Goal: Obtain resource: Download file/media

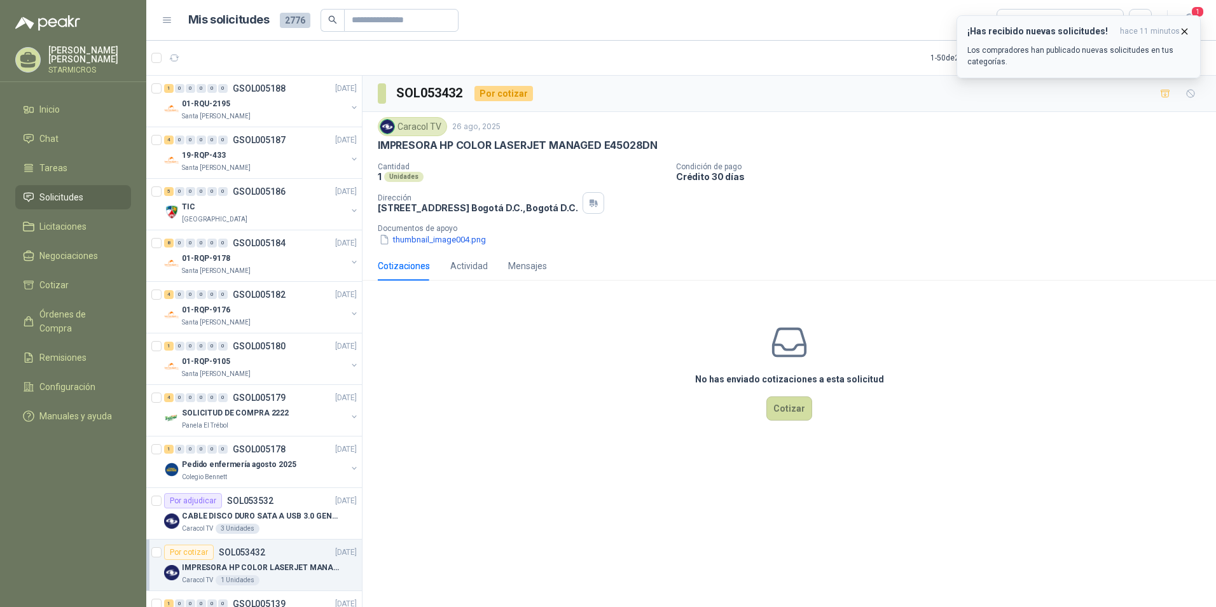
click at [1159, 31] on span "hace 11 minutos" at bounding box center [1150, 31] width 60 height 11
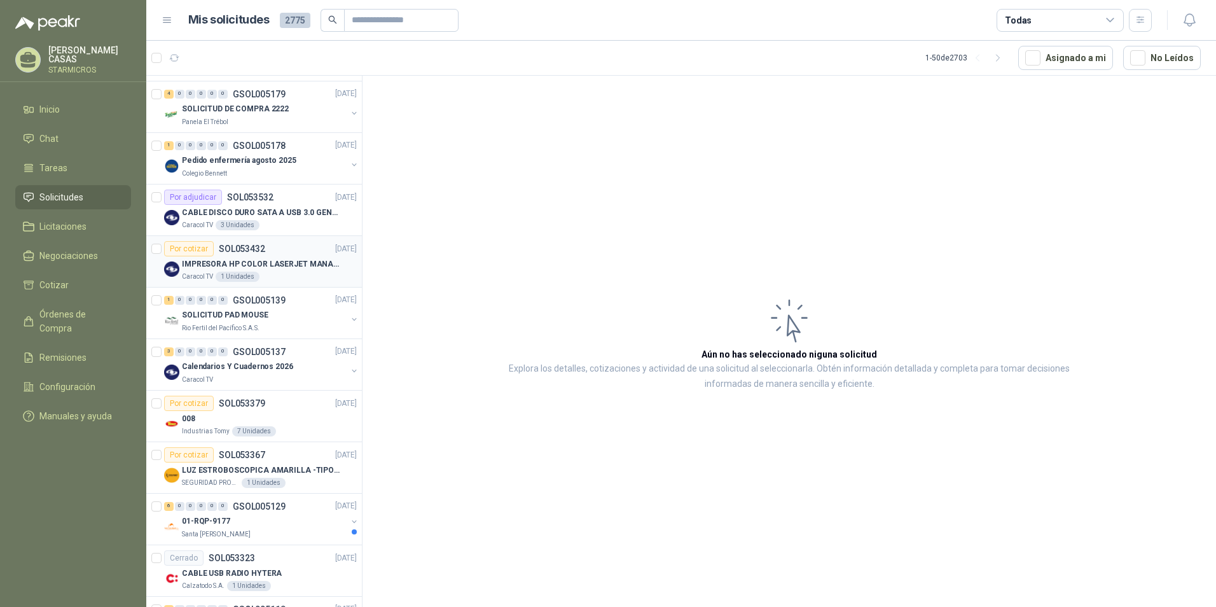
scroll to position [318, 0]
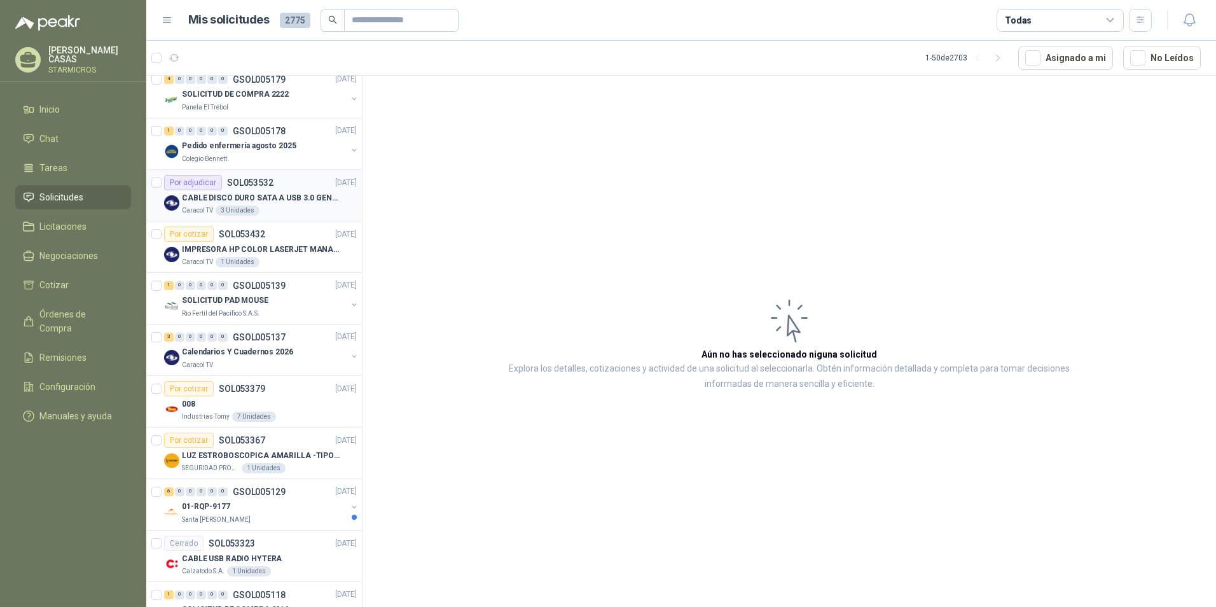
click at [275, 214] on div "Caracol TV 3 Unidades" at bounding box center [269, 210] width 175 height 10
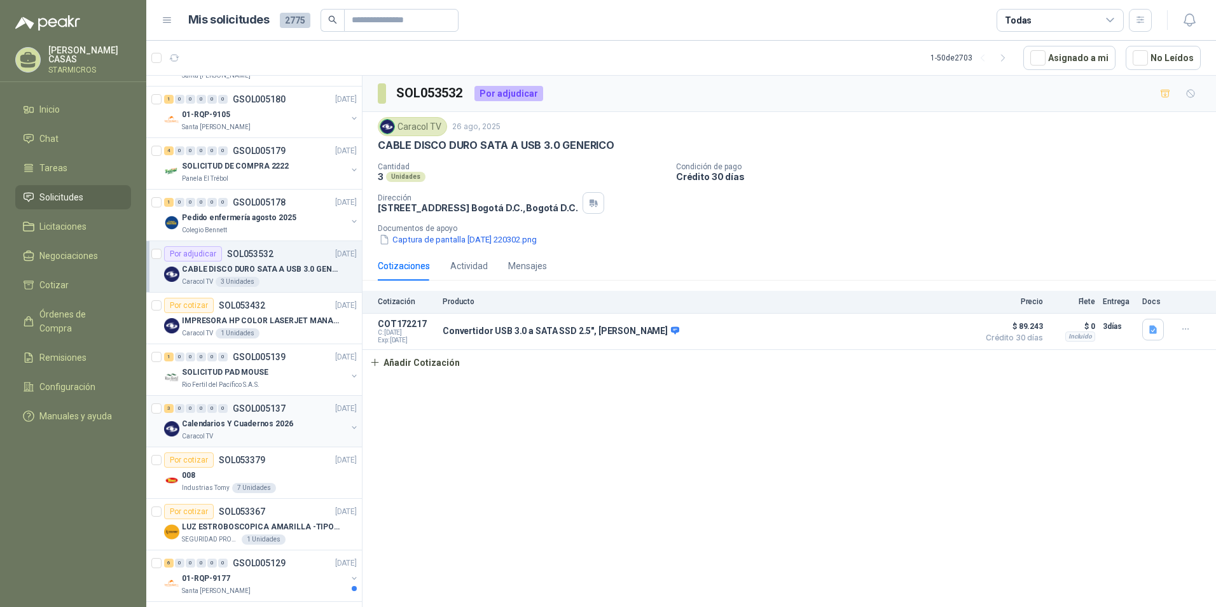
scroll to position [254, 0]
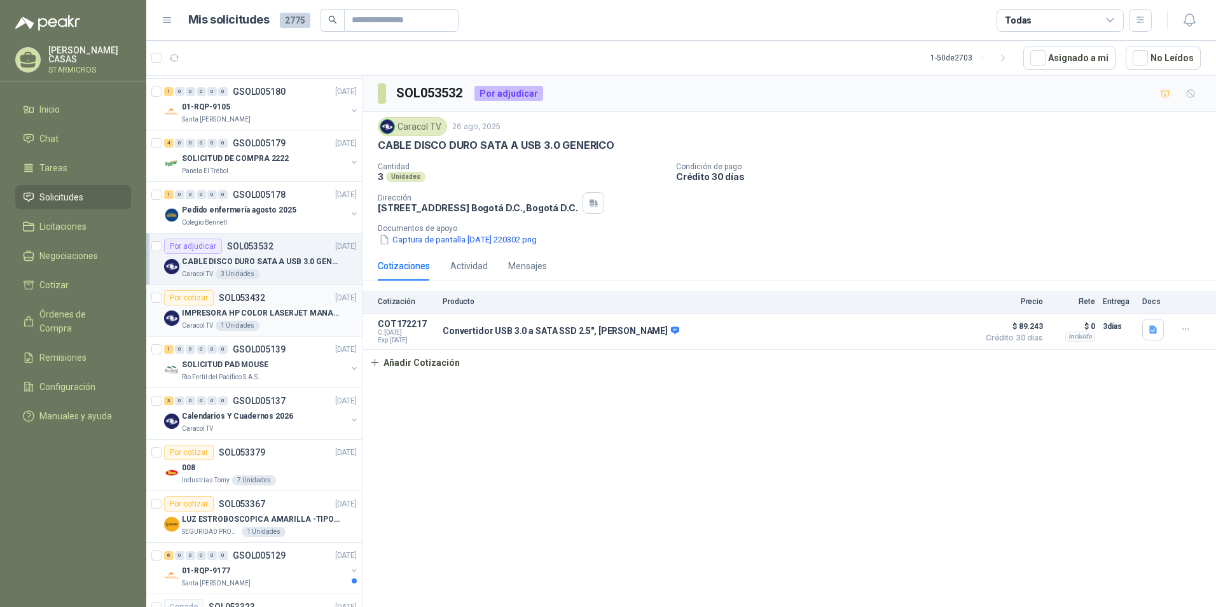
click at [280, 313] on p "IMPRESORA HP COLOR LASERJET MANAGED E45028DN" at bounding box center [261, 313] width 158 height 12
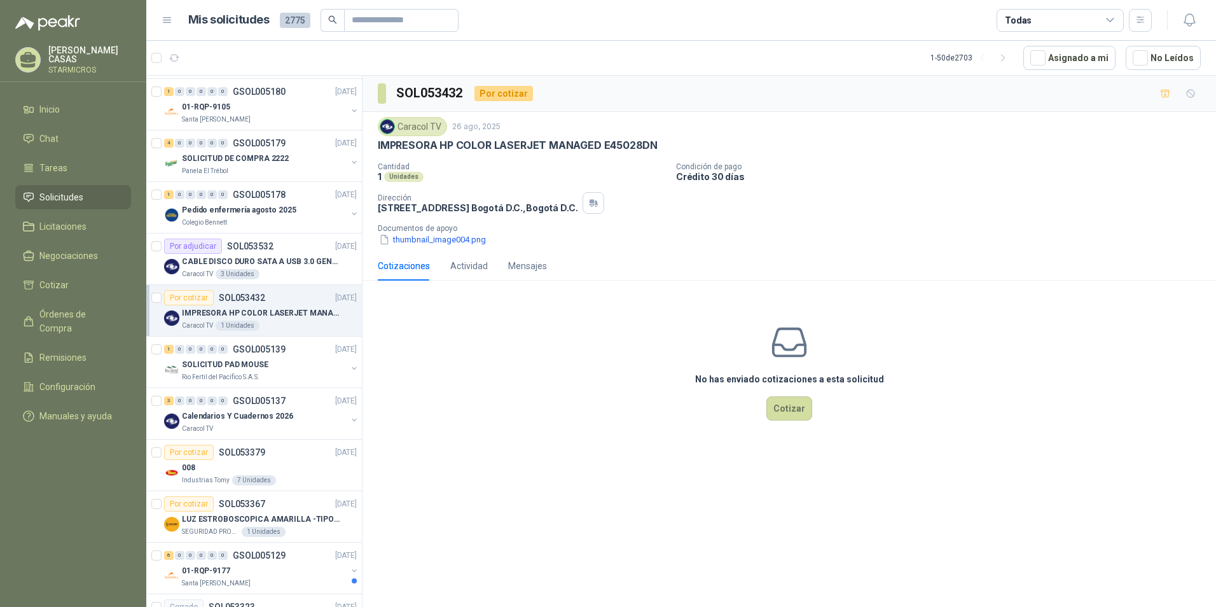
click at [409, 248] on div "Caracol TV 26 ago, 2025 IMPRESORA HP COLOR LASERJET MANAGED E45028DN Cantidad 1…" at bounding box center [788, 181] width 853 height 139
click at [413, 243] on button "thumbnail_image004.png" at bounding box center [432, 239] width 109 height 13
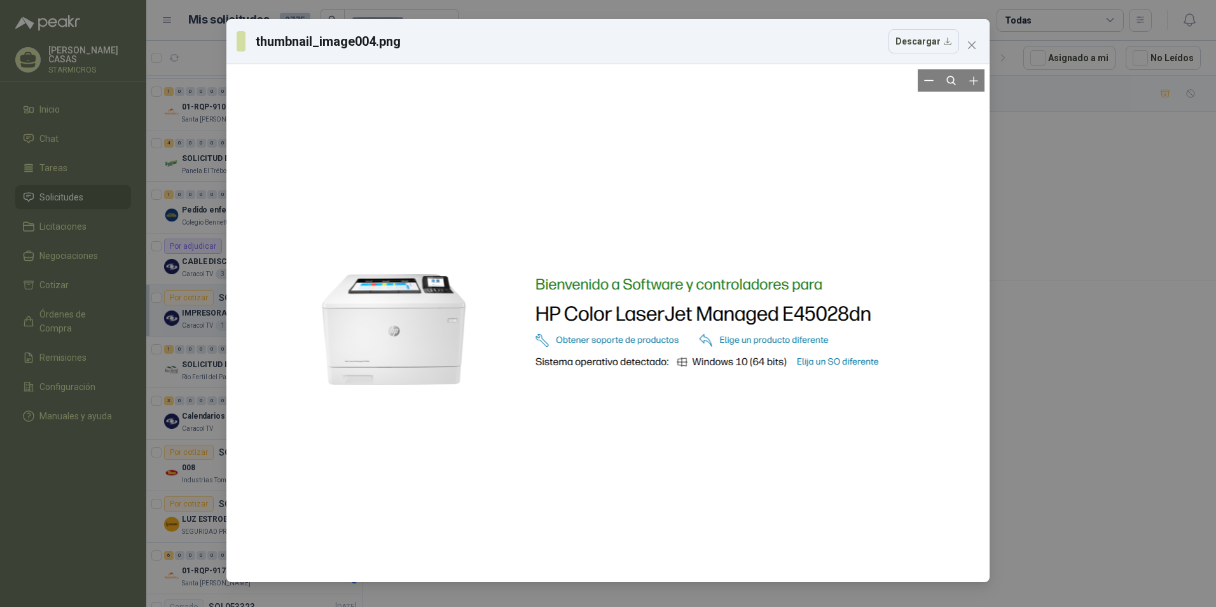
click at [790, 321] on div at bounding box center [608, 322] width 633 height 507
click at [974, 45] on icon "close" at bounding box center [971, 45] width 10 height 10
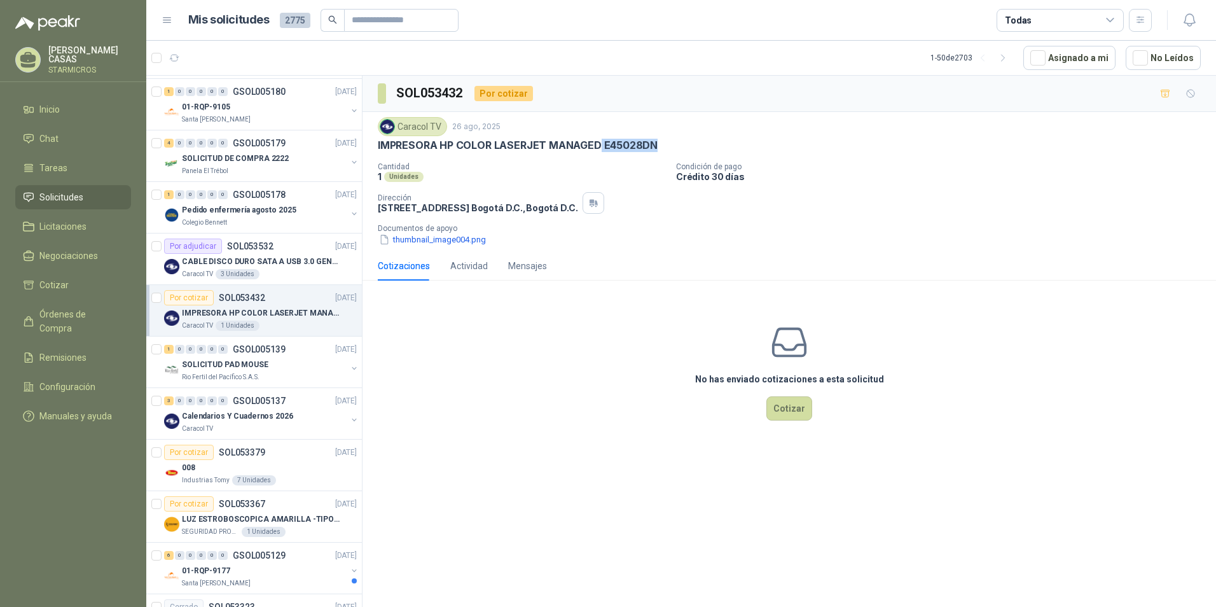
drag, startPoint x: 599, startPoint y: 144, endPoint x: 662, endPoint y: 153, distance: 64.1
click at [662, 153] on div "Caracol TV 26 ago, 2025 IMPRESORA HP COLOR LASERJET MANAGED E45028DN Cantidad 1…" at bounding box center [789, 181] width 823 height 129
copy p "E45028DN"
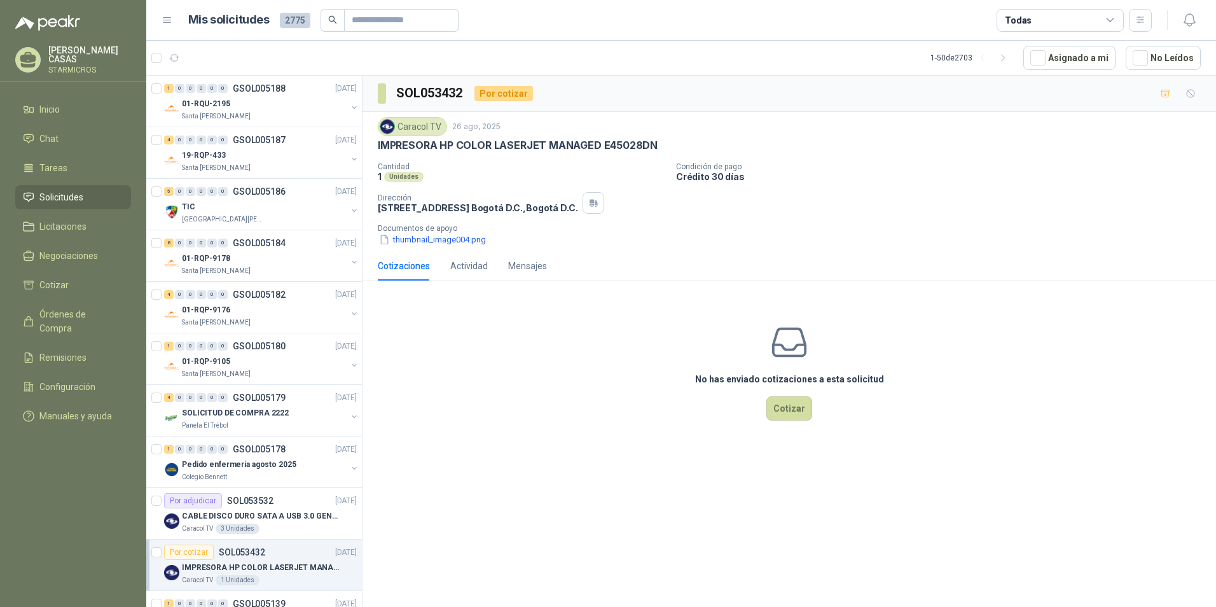
click at [533, 434] on div "No has enviado cotizaciones a esta solicitud Cotizar" at bounding box center [788, 372] width 853 height 162
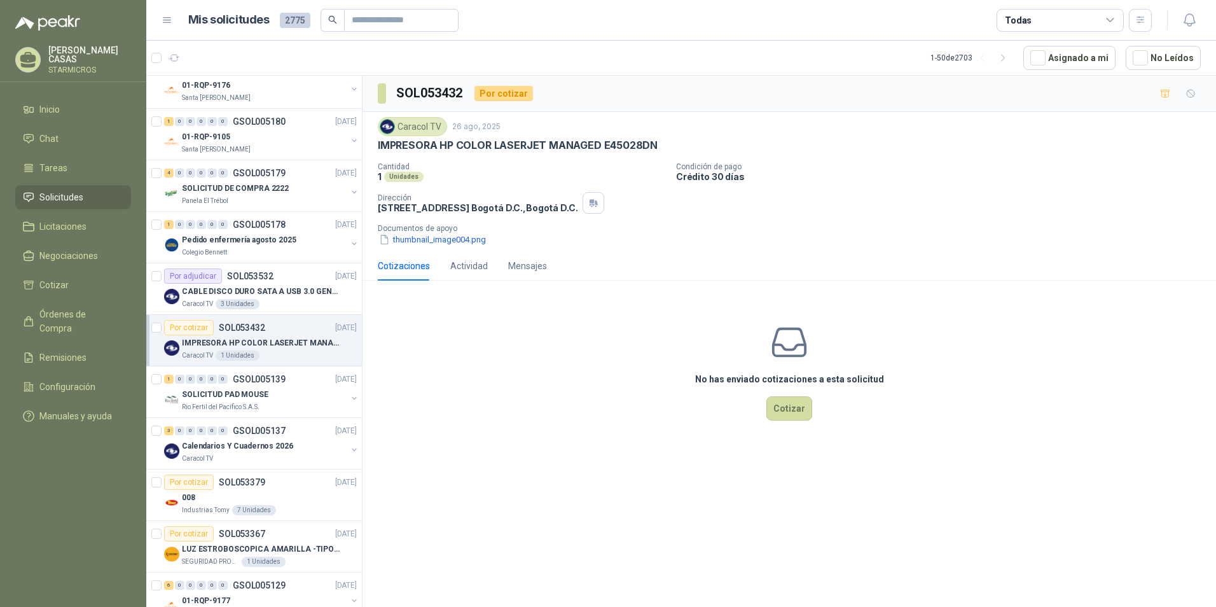
scroll to position [254, 0]
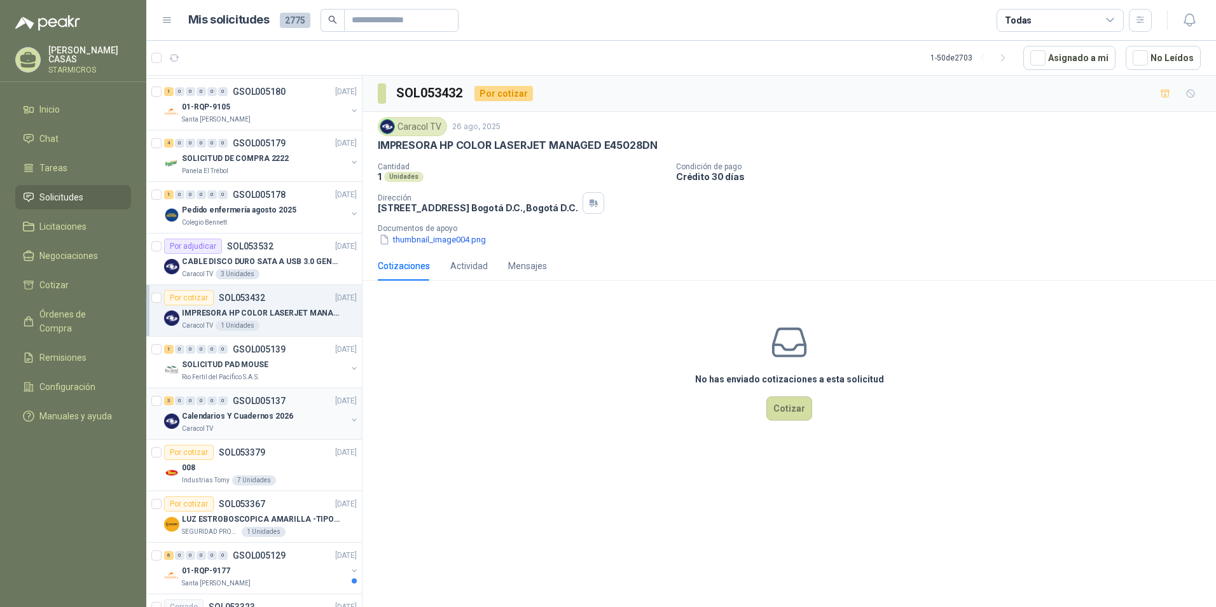
click at [301, 420] on div "Calendarios Y Cuadernos 2026" at bounding box center [264, 415] width 165 height 15
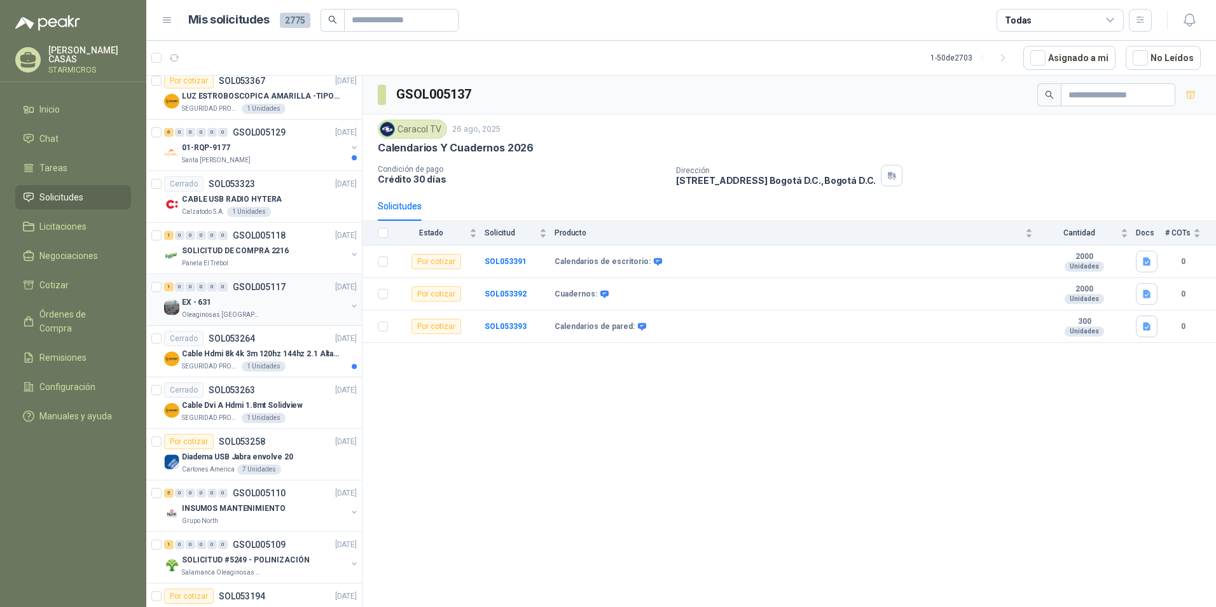
scroll to position [699, 0]
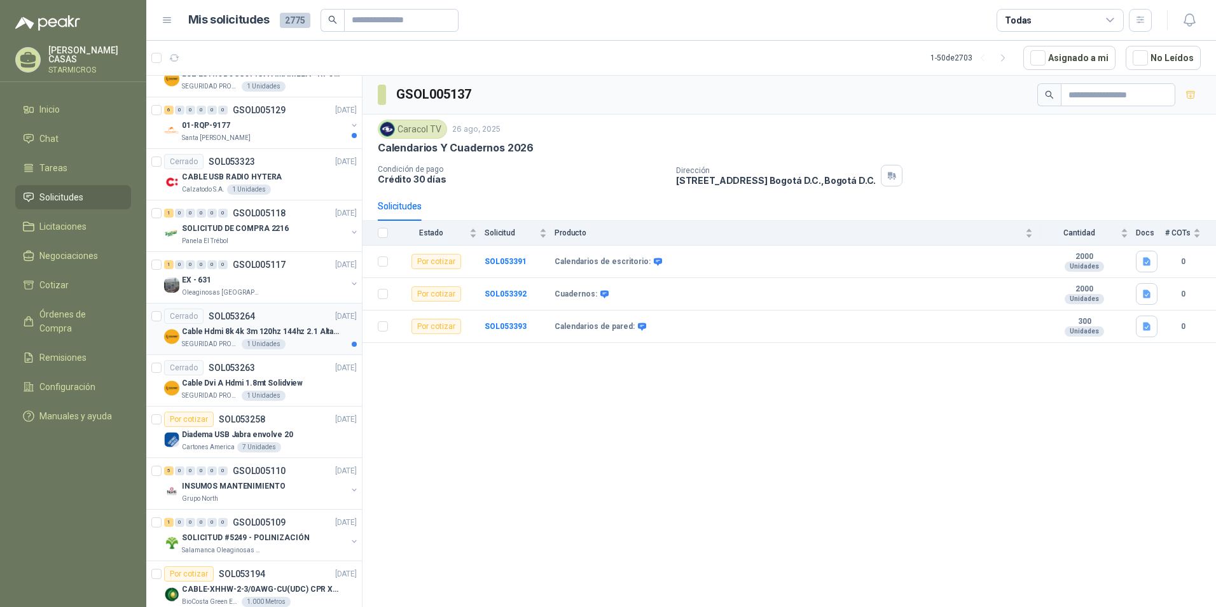
click at [303, 348] on div "SEGURIDAD PROVISER LTDA 1 Unidades" at bounding box center [269, 344] width 175 height 10
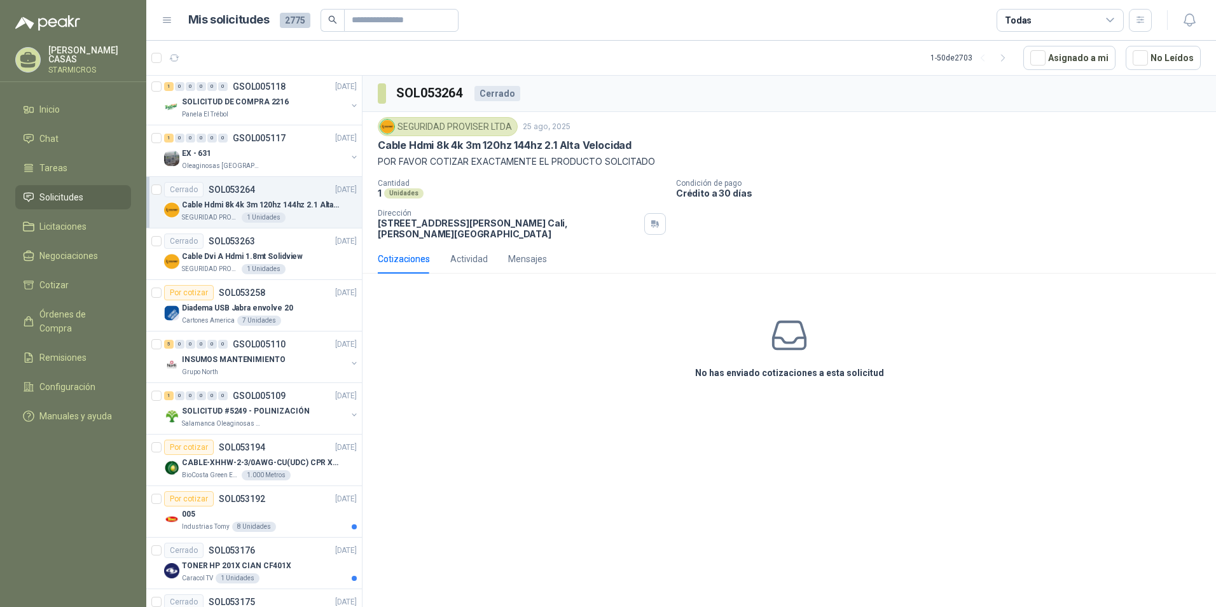
scroll to position [826, 0]
click at [318, 319] on div "Cartones America 7 Unidades" at bounding box center [269, 320] width 175 height 10
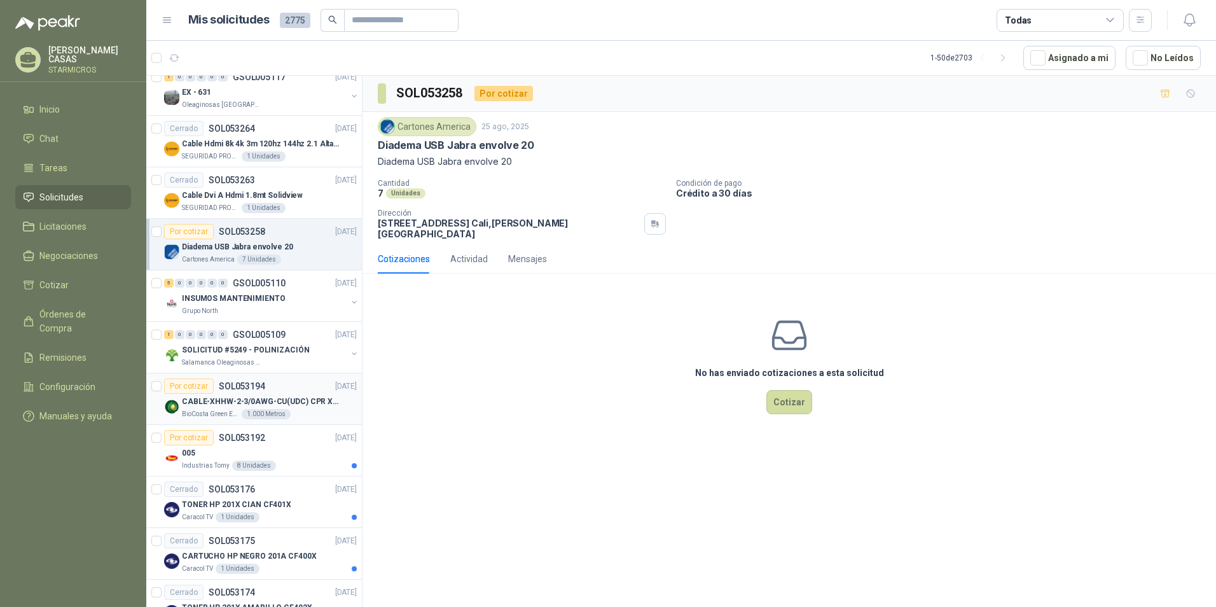
scroll to position [890, 0]
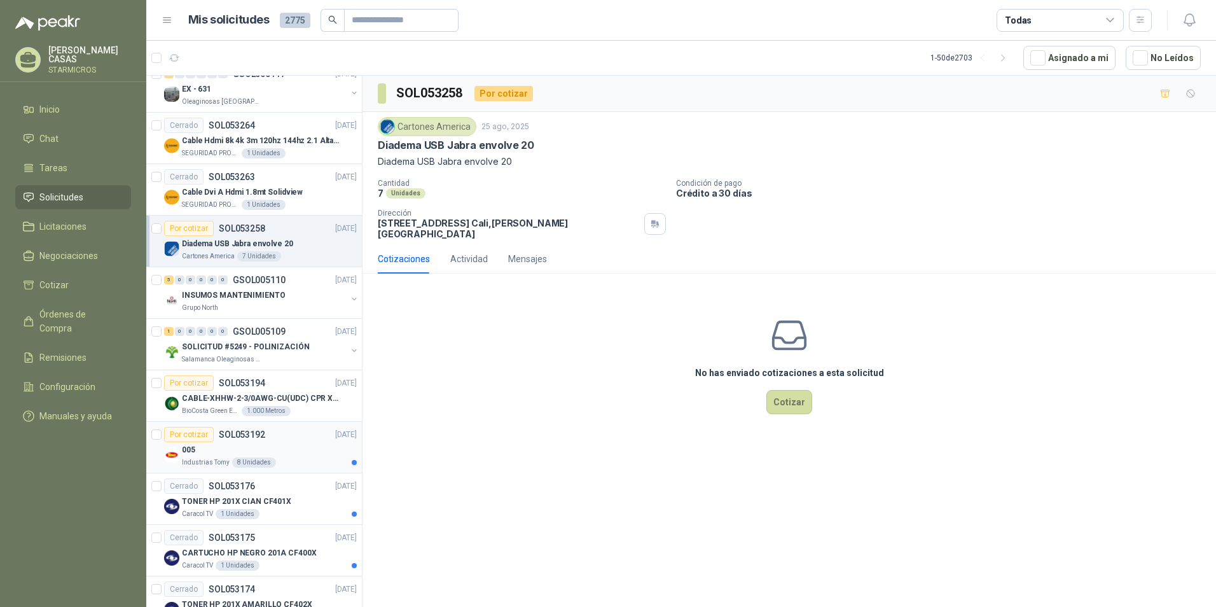
click at [297, 439] on div "Por cotizar SOL053192 25/08/25" at bounding box center [260, 434] width 193 height 15
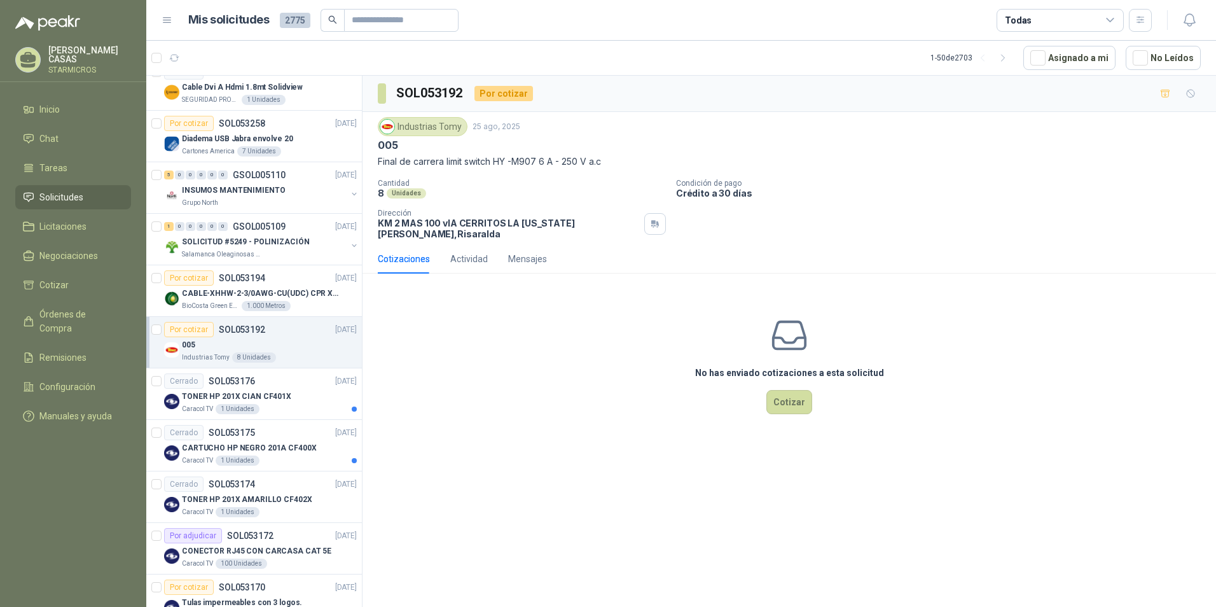
scroll to position [1017, 0]
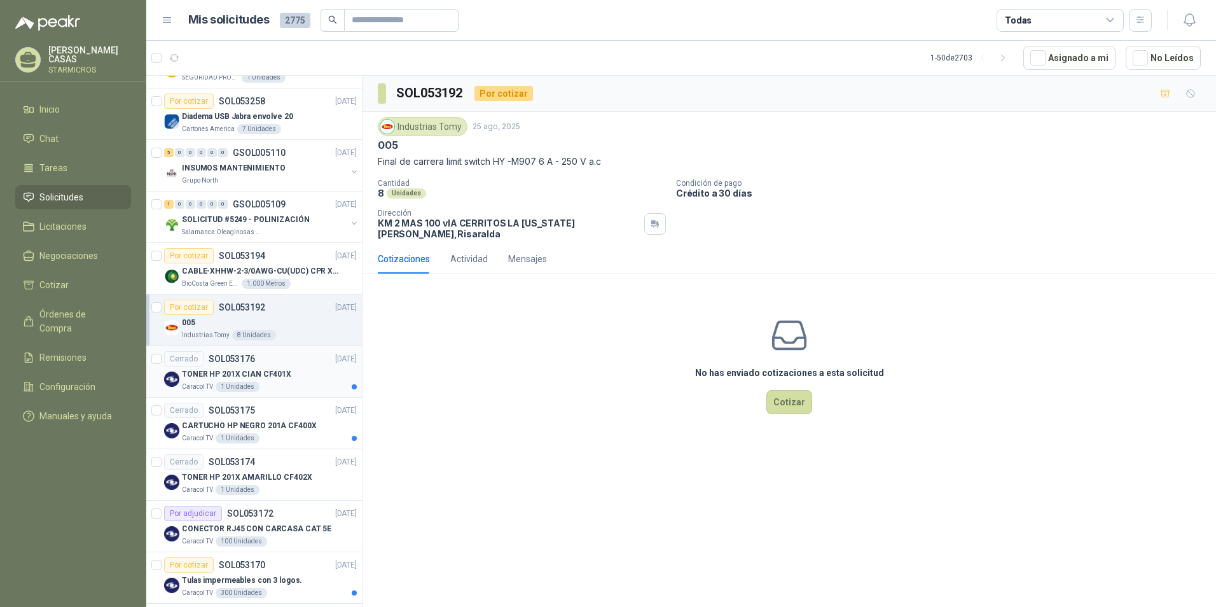
click at [312, 384] on div "Caracol TV 1 Unidades" at bounding box center [269, 386] width 175 height 10
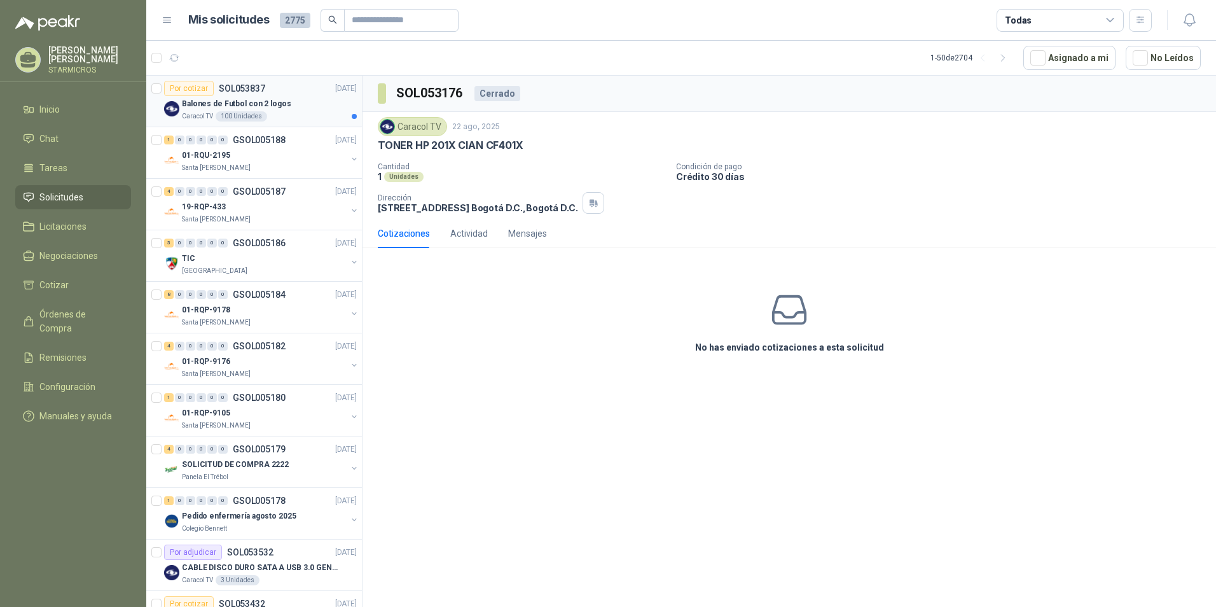
click at [301, 106] on div "Balones de Futbol con 2 logos" at bounding box center [269, 103] width 175 height 15
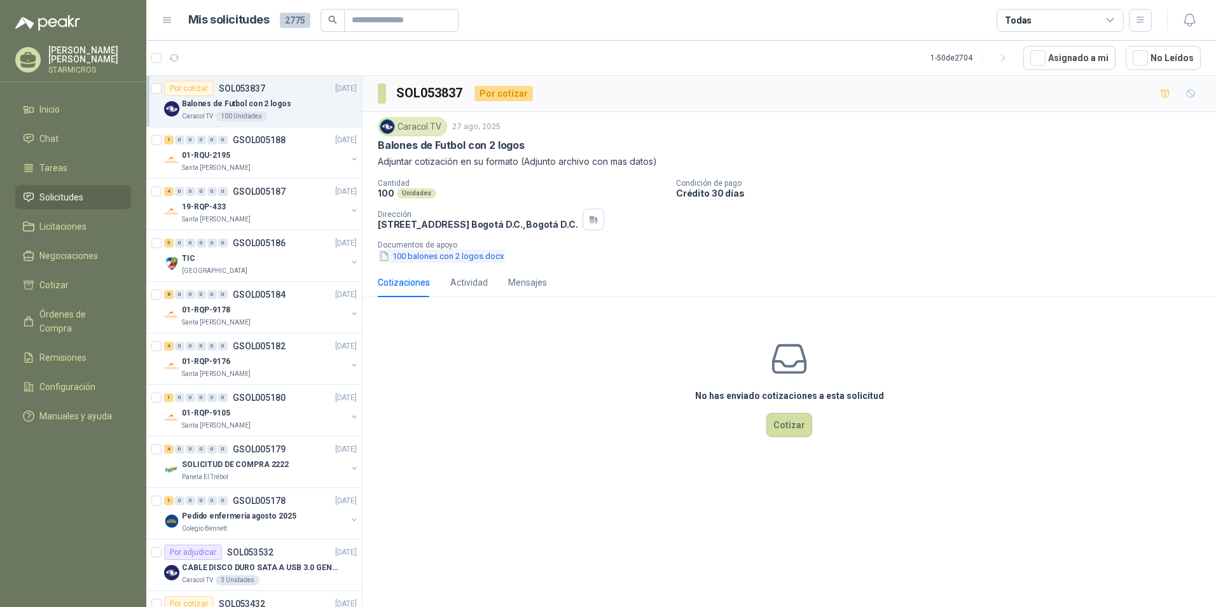
click at [409, 256] on button "100 balones con 2 logos.docx" at bounding box center [442, 255] width 128 height 13
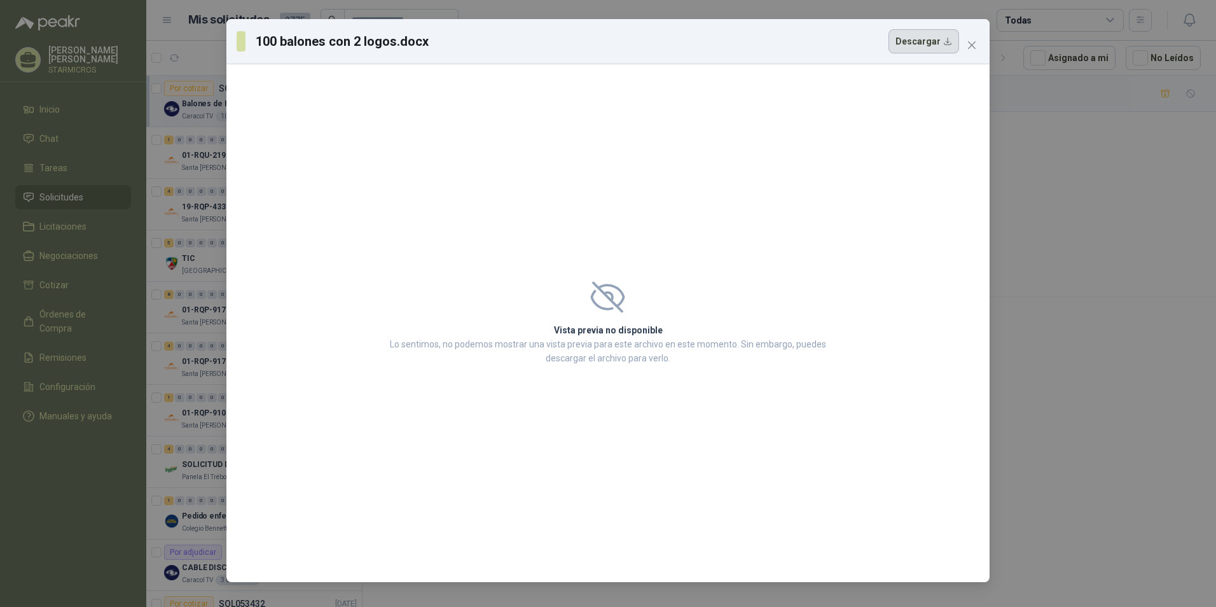
click at [929, 33] on button "Descargar" at bounding box center [923, 41] width 71 height 24
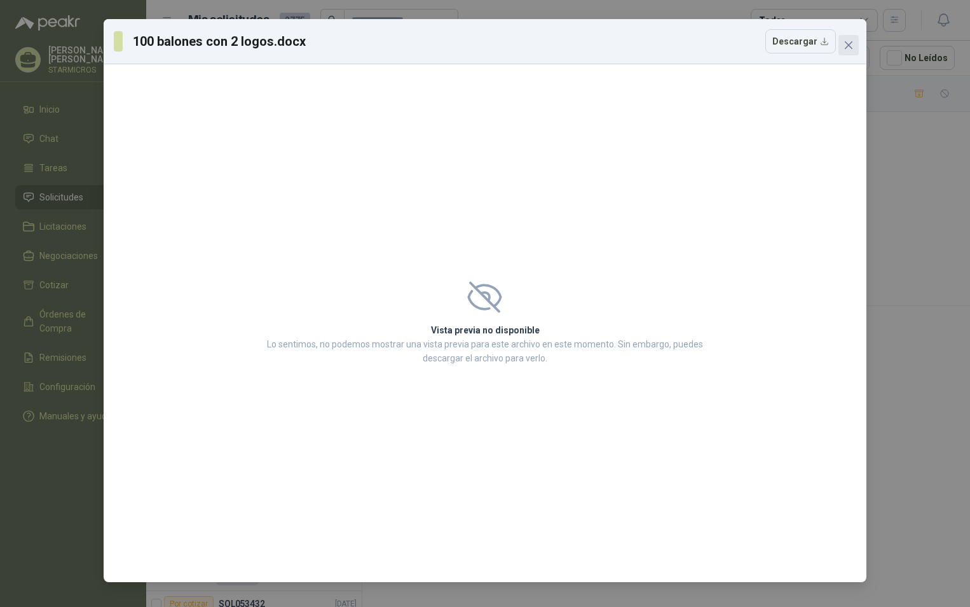
click at [848, 47] on icon "close" at bounding box center [849, 45] width 10 height 10
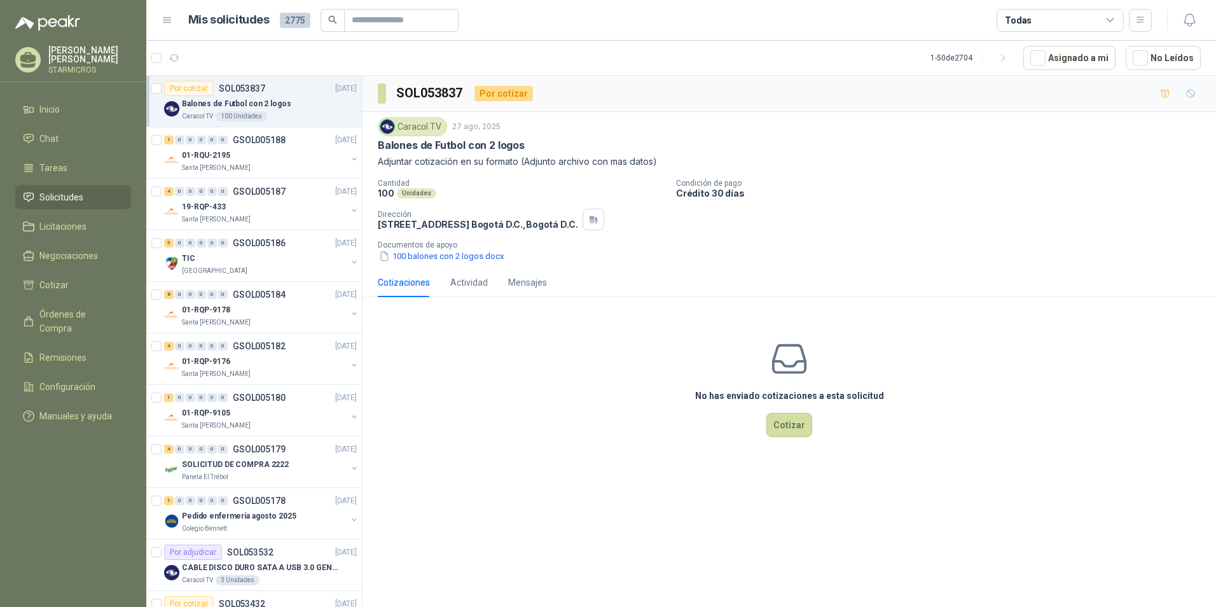
click at [917, 430] on div "No has enviado cotizaciones a esta solicitud Cotizar" at bounding box center [788, 388] width 853 height 162
